Goal: Transaction & Acquisition: Purchase product/service

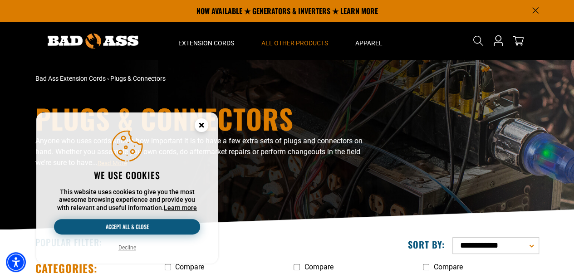
click at [134, 229] on button "Accept all & close" at bounding box center [127, 226] width 146 height 15
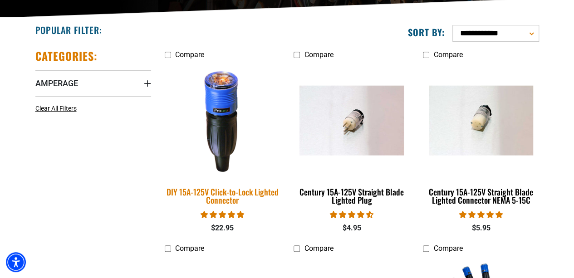
scroll to position [227, 0]
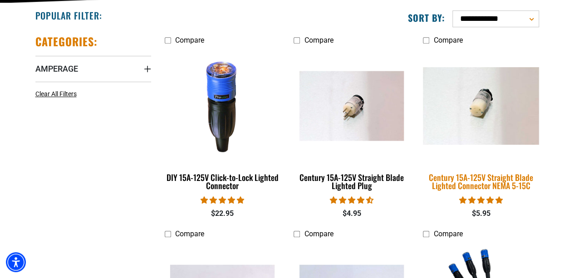
click at [498, 180] on div "Century 15A-125V Straight Blade Lighted Connector NEMA 5-15C" at bounding box center [481, 181] width 116 height 16
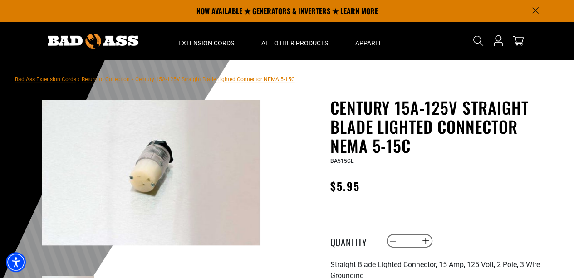
click at [178, 151] on img at bounding box center [151, 173] width 219 height 146
